Goal: Transaction & Acquisition: Download file/media

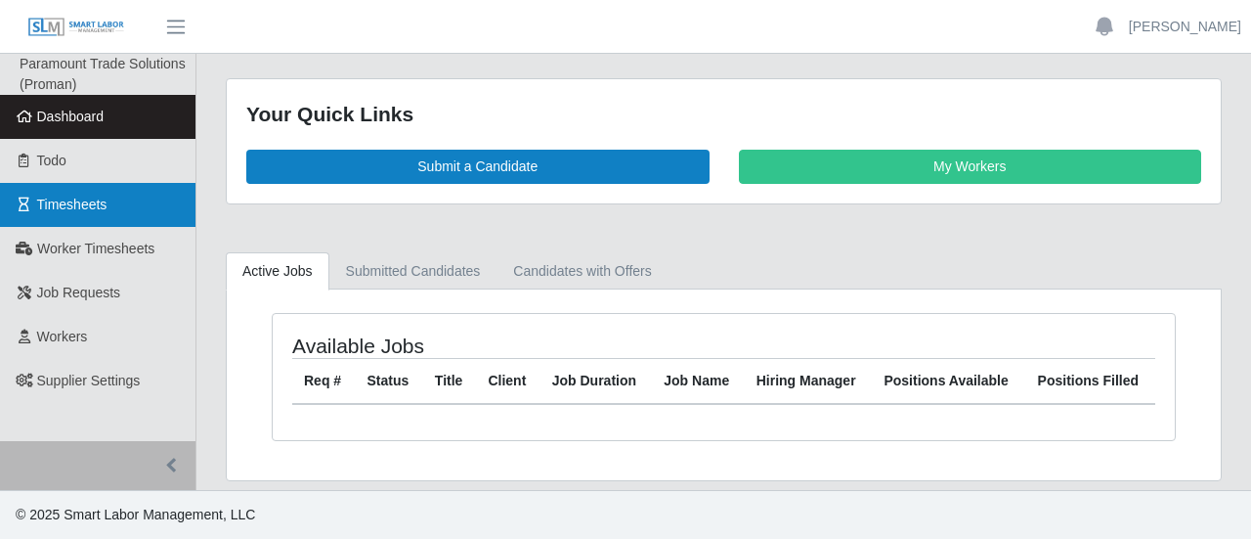
click at [58, 201] on span "Timesheets" at bounding box center [72, 204] width 70 height 16
click at [40, 205] on span "Timesheets" at bounding box center [72, 204] width 70 height 16
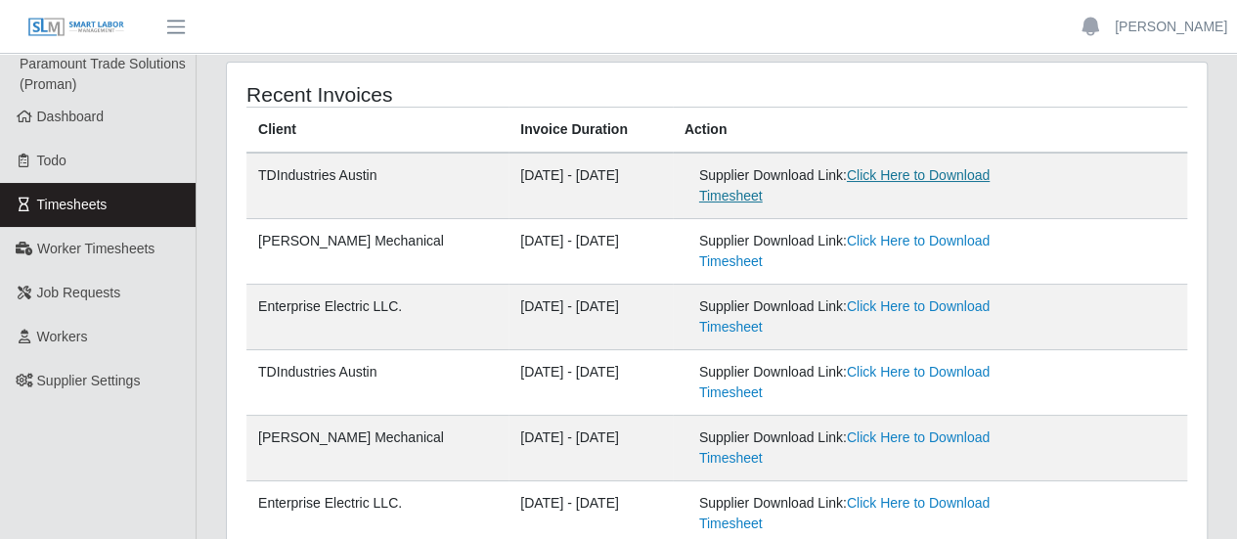
click at [756, 198] on link "Click Here to Download Timesheet" at bounding box center [844, 185] width 290 height 36
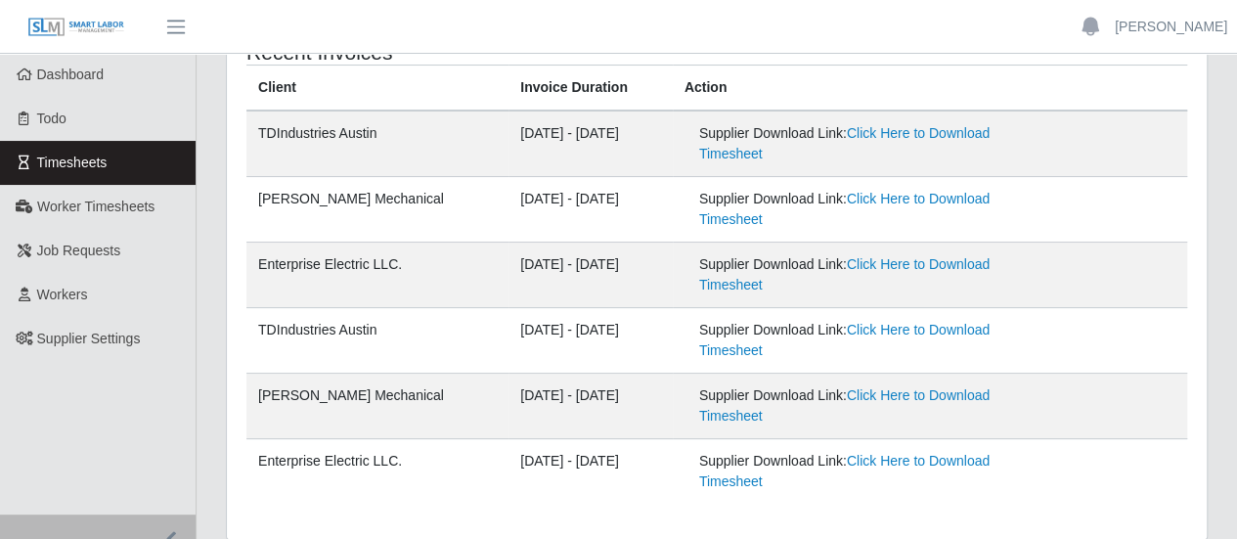
scroll to position [15, 0]
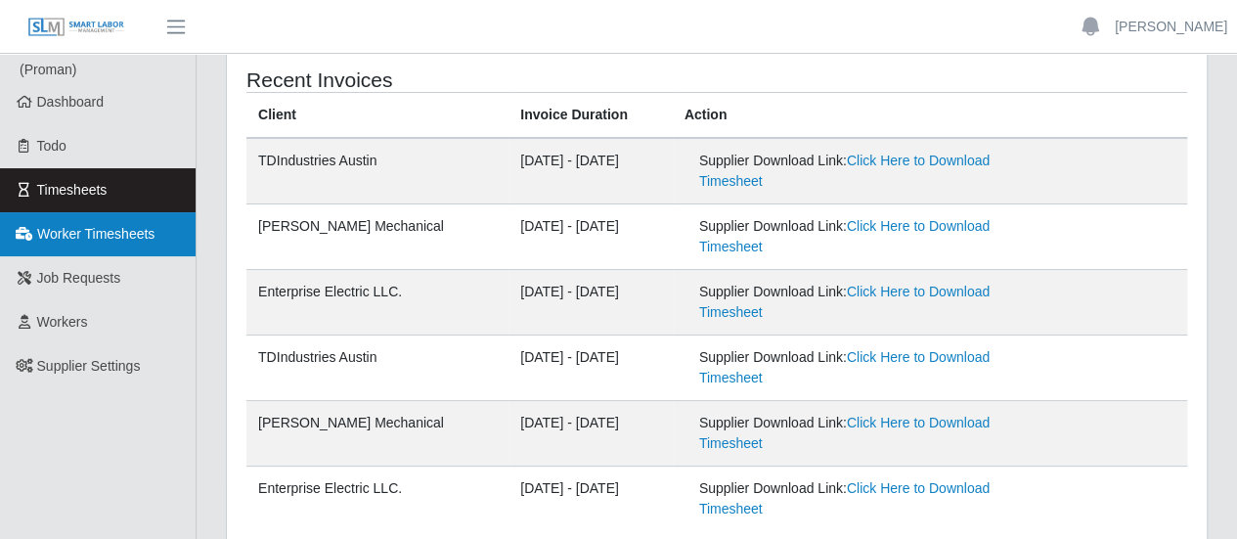
click at [84, 226] on span "Worker Timesheets" at bounding box center [95, 234] width 117 height 16
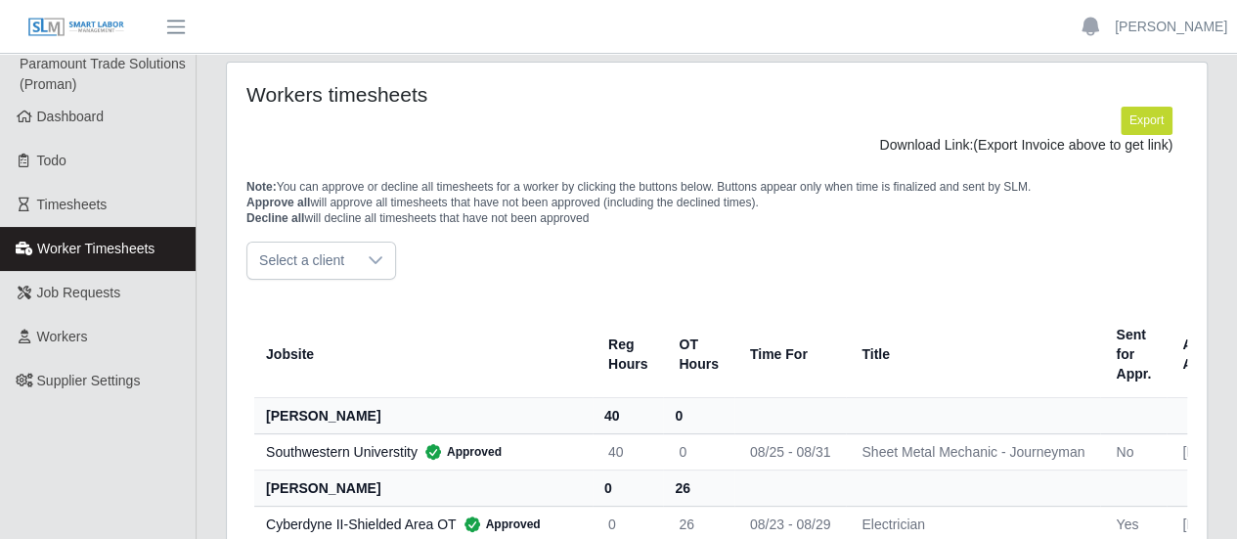
click at [368, 265] on icon at bounding box center [376, 260] width 16 height 16
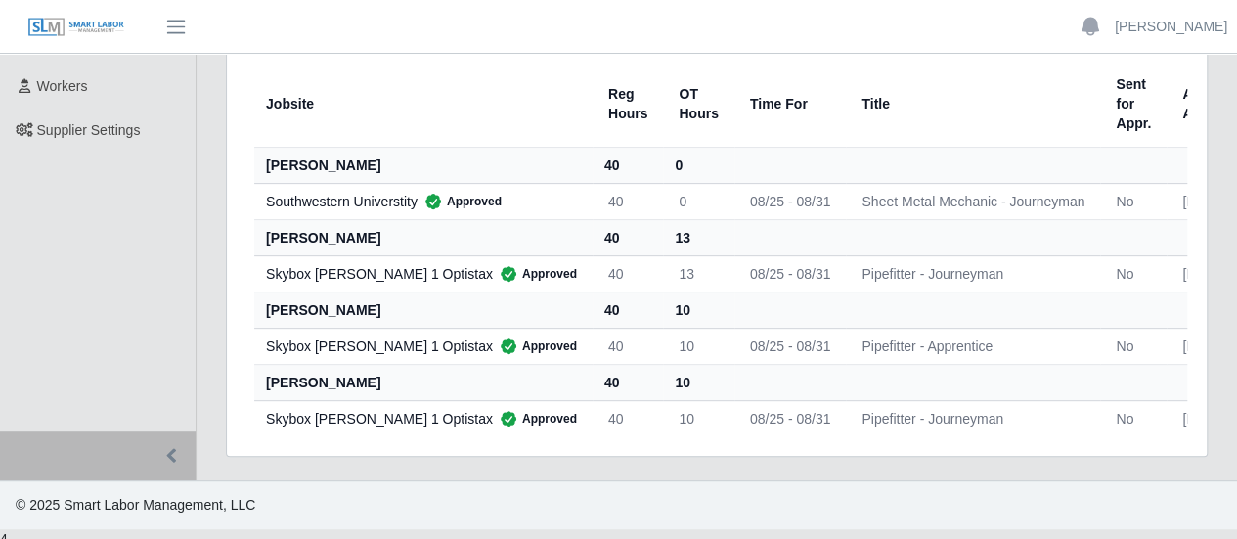
click at [244, 447] on div "Workers timesheets Export Download Link: (Export Invoice above to get link) Not…" at bounding box center [716, 133] width 979 height 643
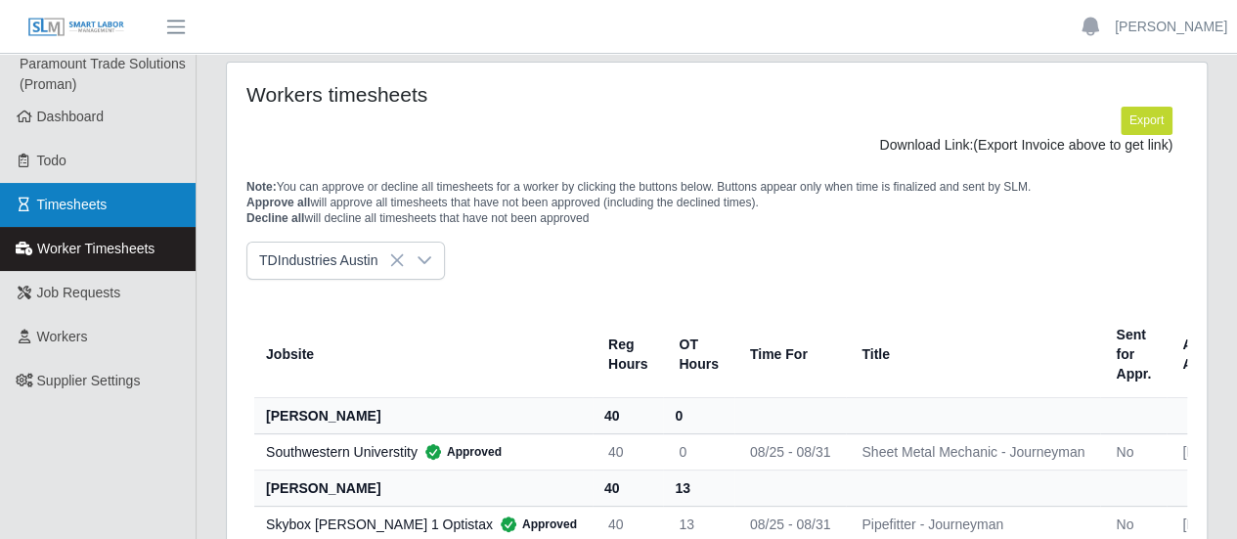
click at [71, 207] on span "Timesheets" at bounding box center [72, 204] width 70 height 16
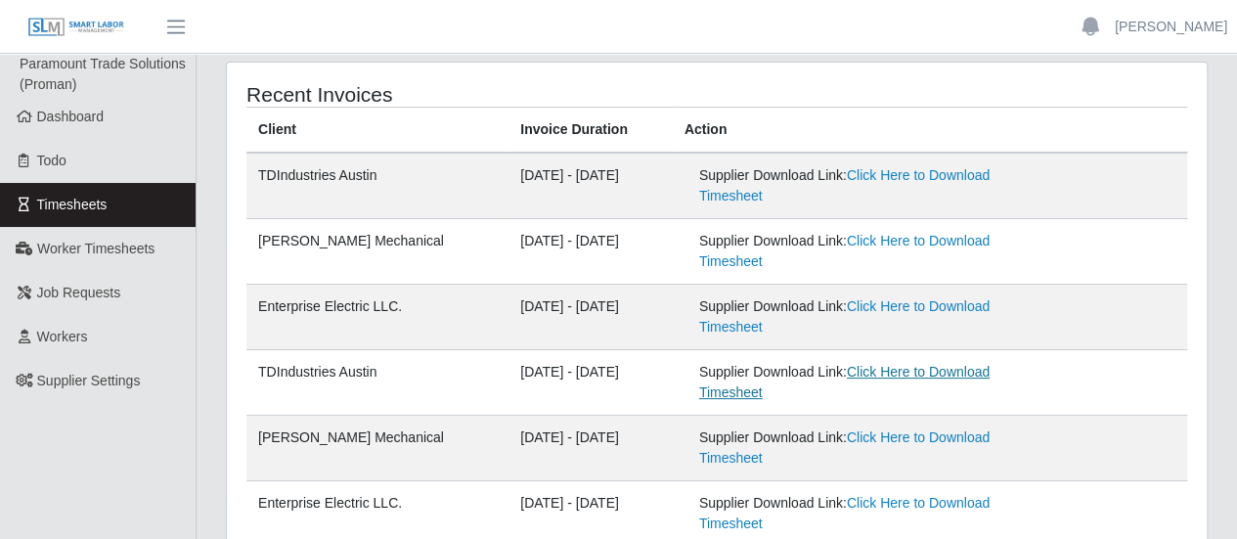
click at [767, 392] on link "Click Here to Download Timesheet" at bounding box center [844, 382] width 290 height 36
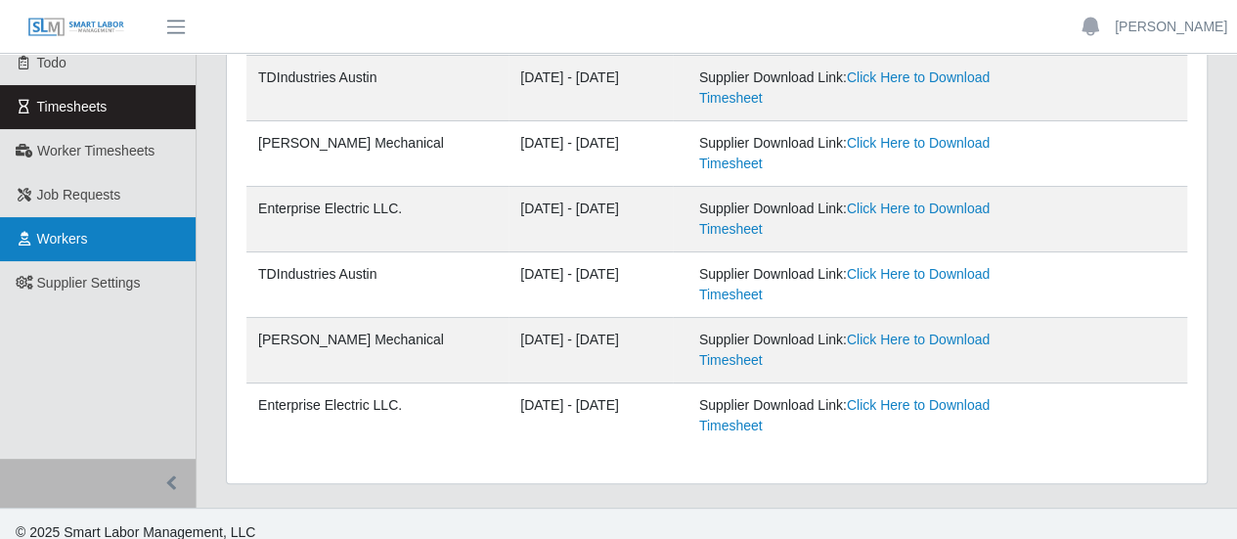
click at [53, 239] on span "Workers" at bounding box center [62, 239] width 51 height 16
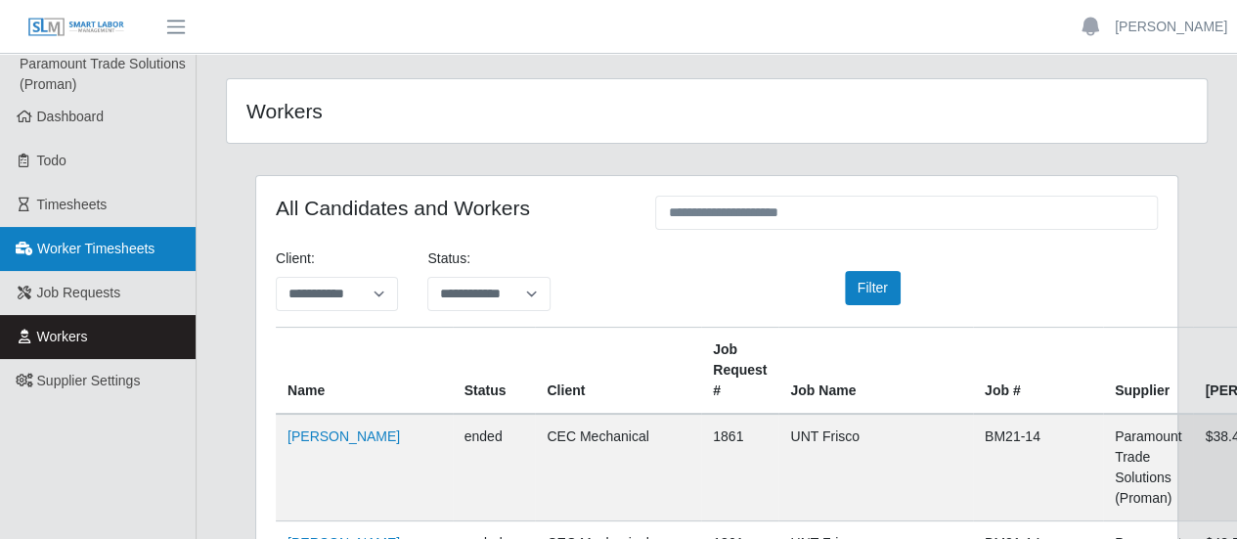
click at [116, 255] on span "Worker Timesheets" at bounding box center [95, 248] width 117 height 16
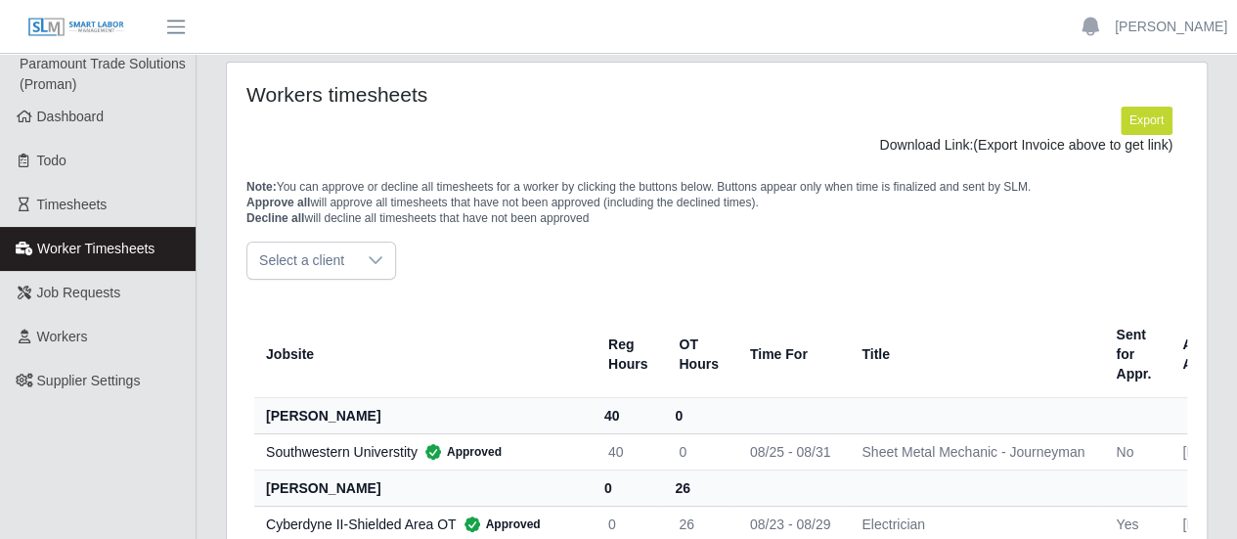
click at [334, 251] on span "Select a client" at bounding box center [301, 260] width 109 height 36
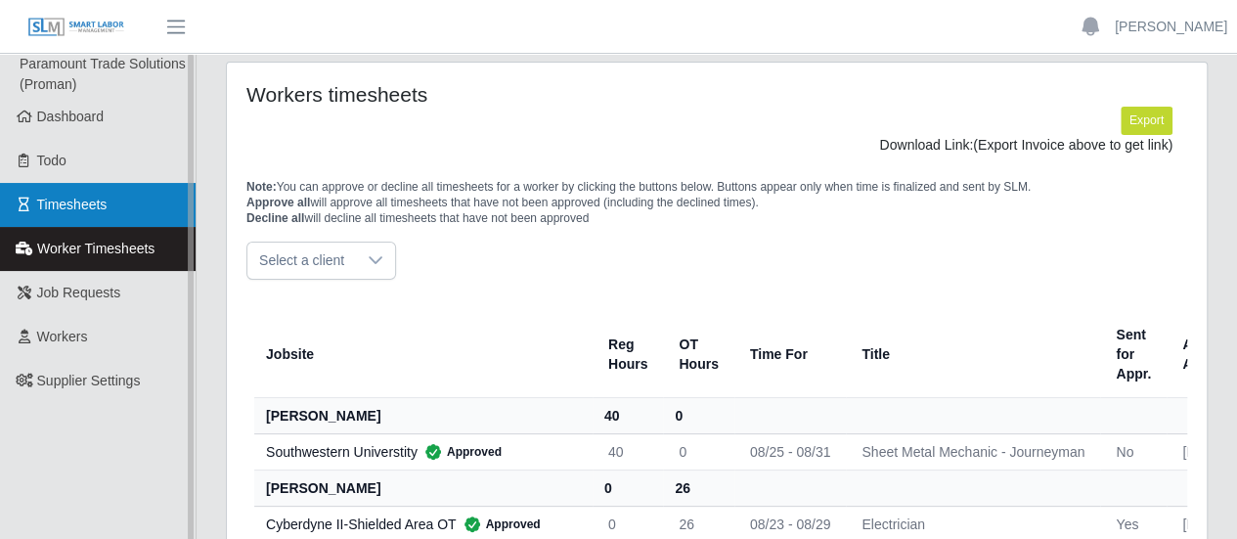
click at [114, 215] on link "Timesheets" at bounding box center [97, 205] width 195 height 44
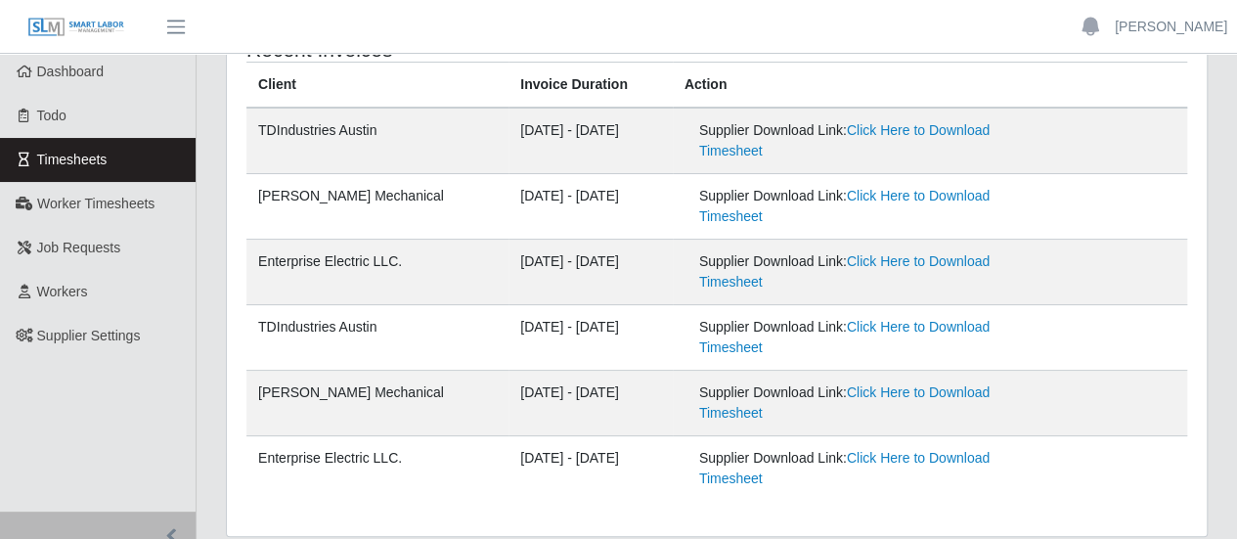
scroll to position [15, 0]
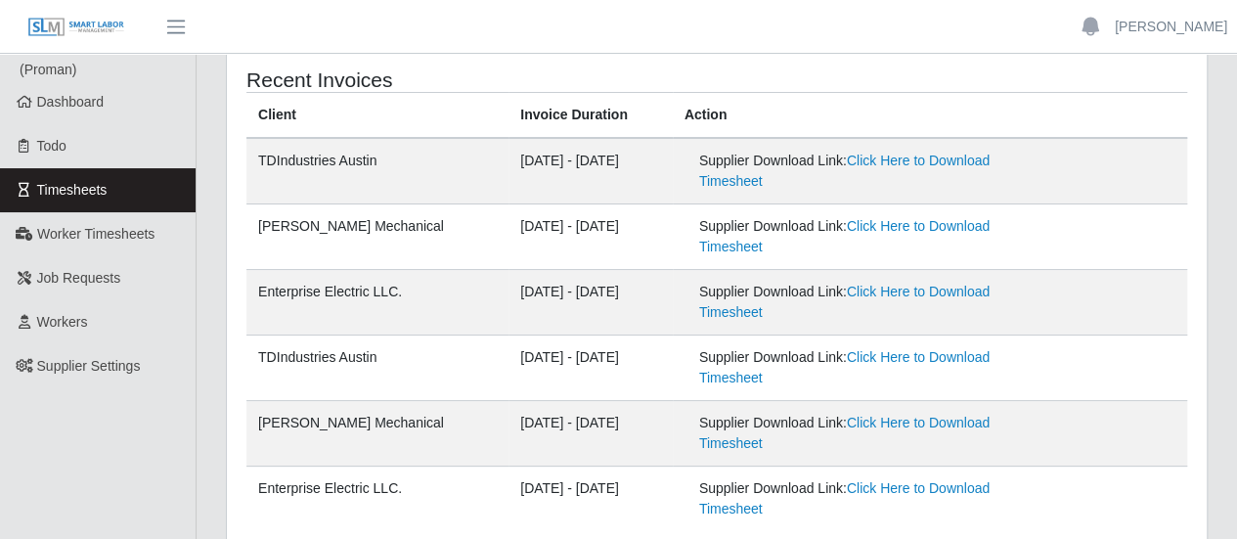
drag, startPoint x: 330, startPoint y: 513, endPoint x: 160, endPoint y: 432, distance: 188.4
click at [160, 432] on ul "Paramount Trade Solutions (Proman) Dashboard Todo Timesheets Worker Timesheets …" at bounding box center [97, 290] width 195 height 502
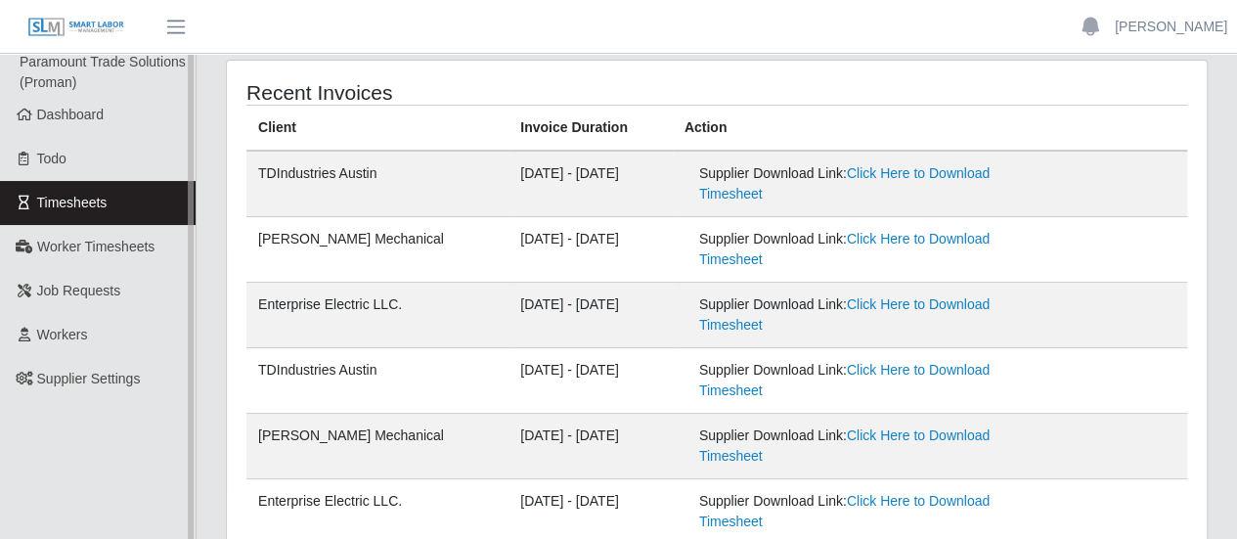
scroll to position [0, 0]
